Goal: Task Accomplishment & Management: Use online tool/utility

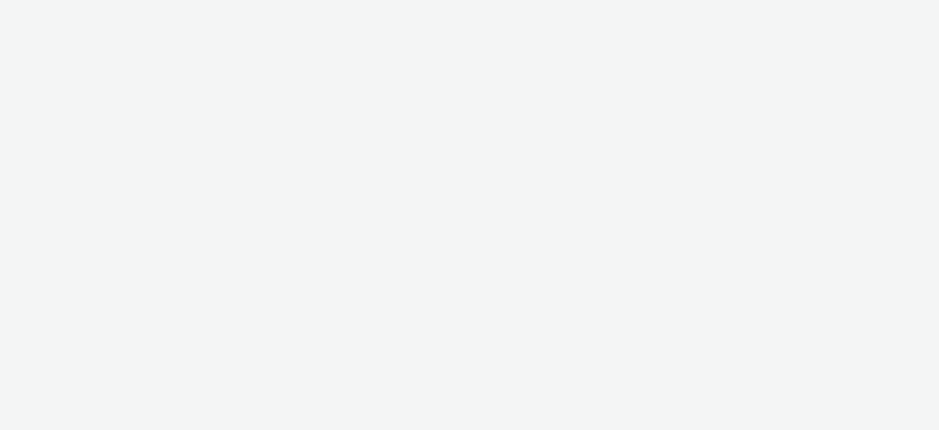
select select "8a3f6d77-30ca-4ef5-b621-f995745b8c1c"
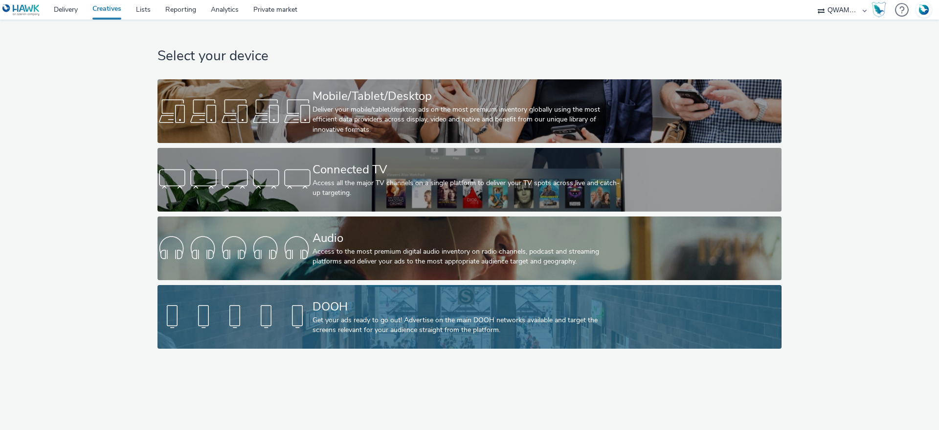
click at [306, 323] on div at bounding box center [235, 316] width 155 height 31
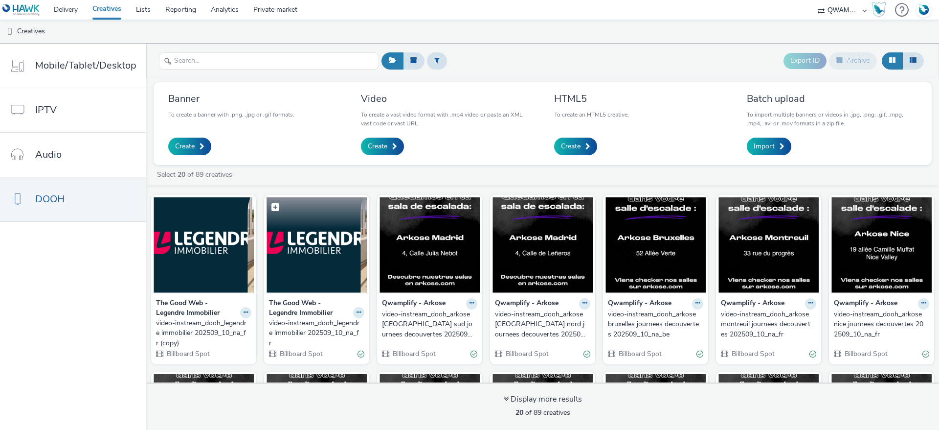
click at [319, 234] on img at bounding box center [317, 244] width 100 height 95
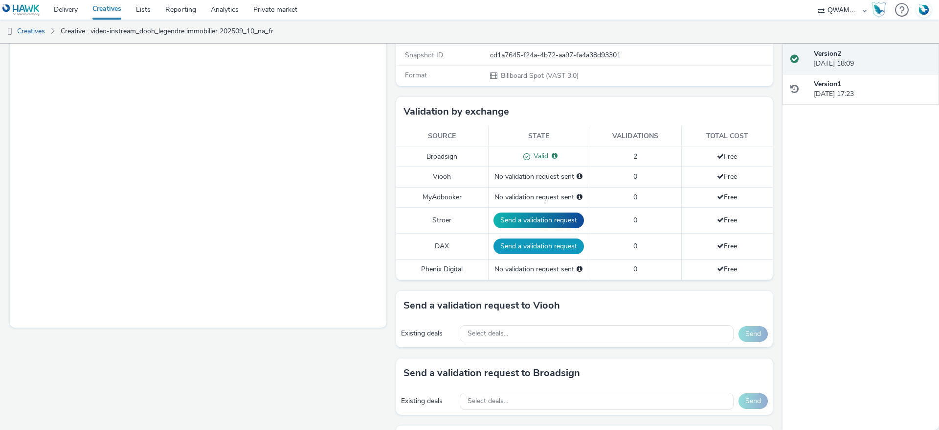
scroll to position [220, 0]
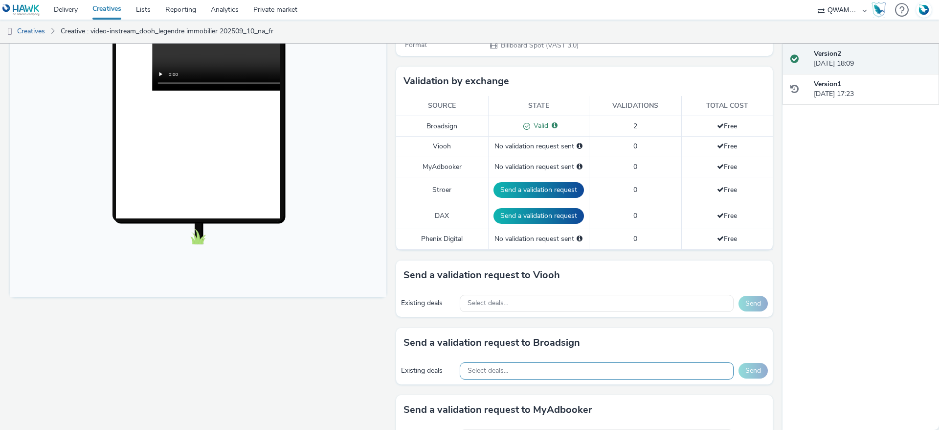
click at [551, 377] on div "Select deals..." at bounding box center [597, 370] width 274 height 17
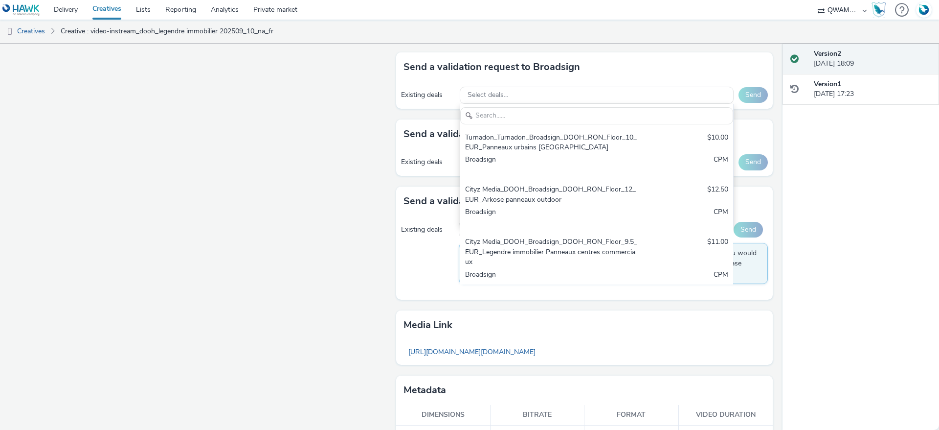
scroll to position [514, 0]
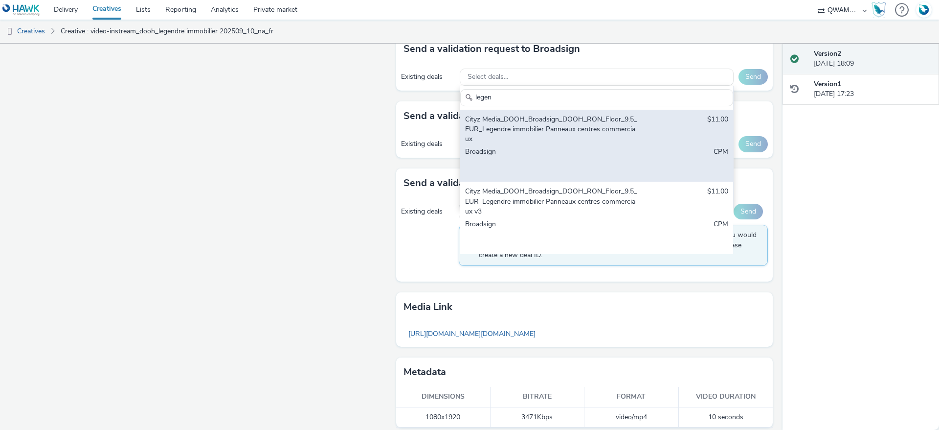
type input "legen"
click at [641, 160] on div "Cityz Media_DOOH_Broadsign_DOOH_RON_Floor_9.5_EUR_Legendre immobilier Panneaux …" at bounding box center [596, 146] width 273 height 72
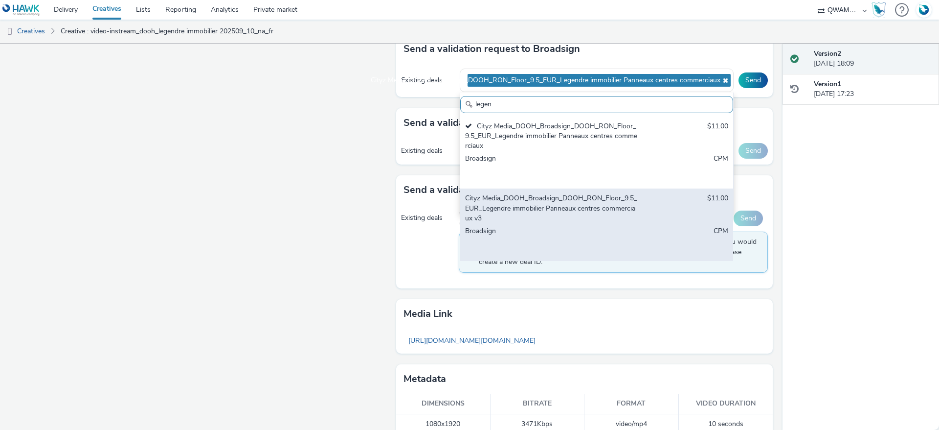
click at [630, 218] on div "Cityz Media_DOOH_Broadsign_DOOH_RON_Floor_9.5_EUR_Legendre immobilier Panneaux …" at bounding box center [596, 224] width 273 height 72
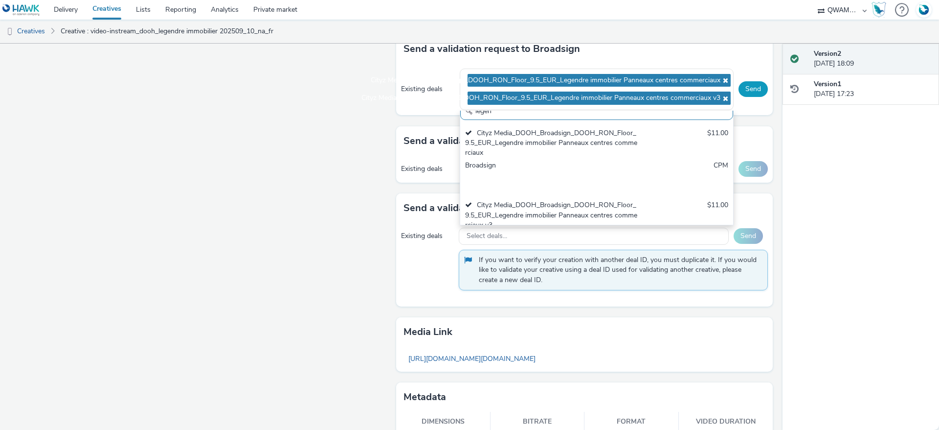
click at [748, 87] on button "Send" at bounding box center [753, 89] width 29 height 16
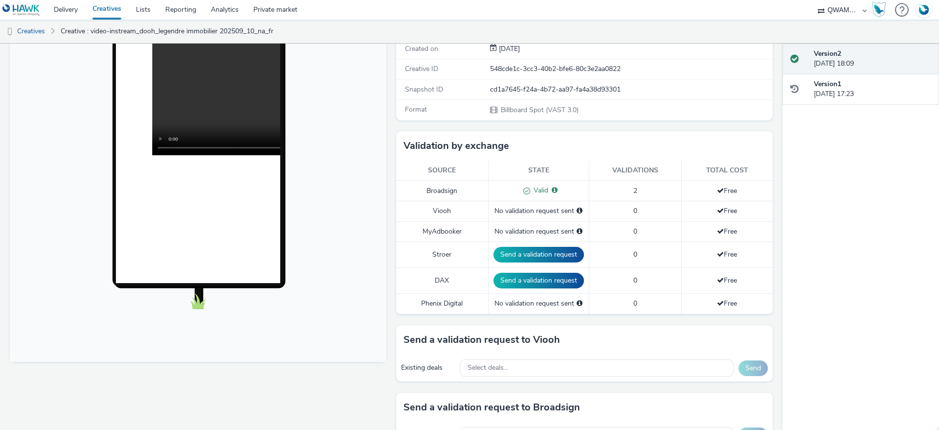
scroll to position [82, 0]
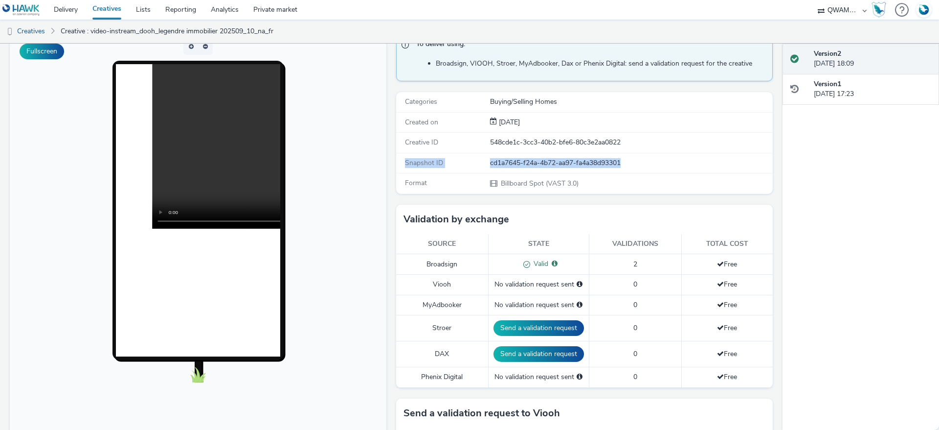
drag, startPoint x: 621, startPoint y: 163, endPoint x: 400, endPoint y: 165, distance: 220.6
click at [400, 165] on div "Snapshot ID cd1a7645-f24a-4b72-aa97-fa4a38d93301" at bounding box center [584, 163] width 377 height 20
copy div "Snapshot ID cd1a7645-f24a-4b72-aa97-fa4a38d93301"
click at [590, 165] on div "cd1a7645-f24a-4b72-aa97-fa4a38d93301" at bounding box center [631, 163] width 282 height 10
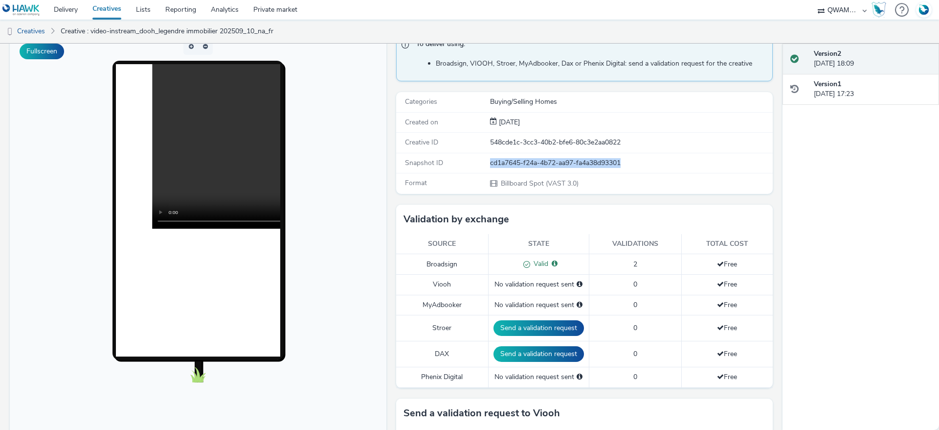
click at [590, 165] on div "cd1a7645-f24a-4b72-aa97-fa4a38d93301" at bounding box center [631, 163] width 282 height 10
click at [64, 19] on link "Delivery" at bounding box center [65, 10] width 39 height 20
